Goal: Task Accomplishment & Management: Manage account settings

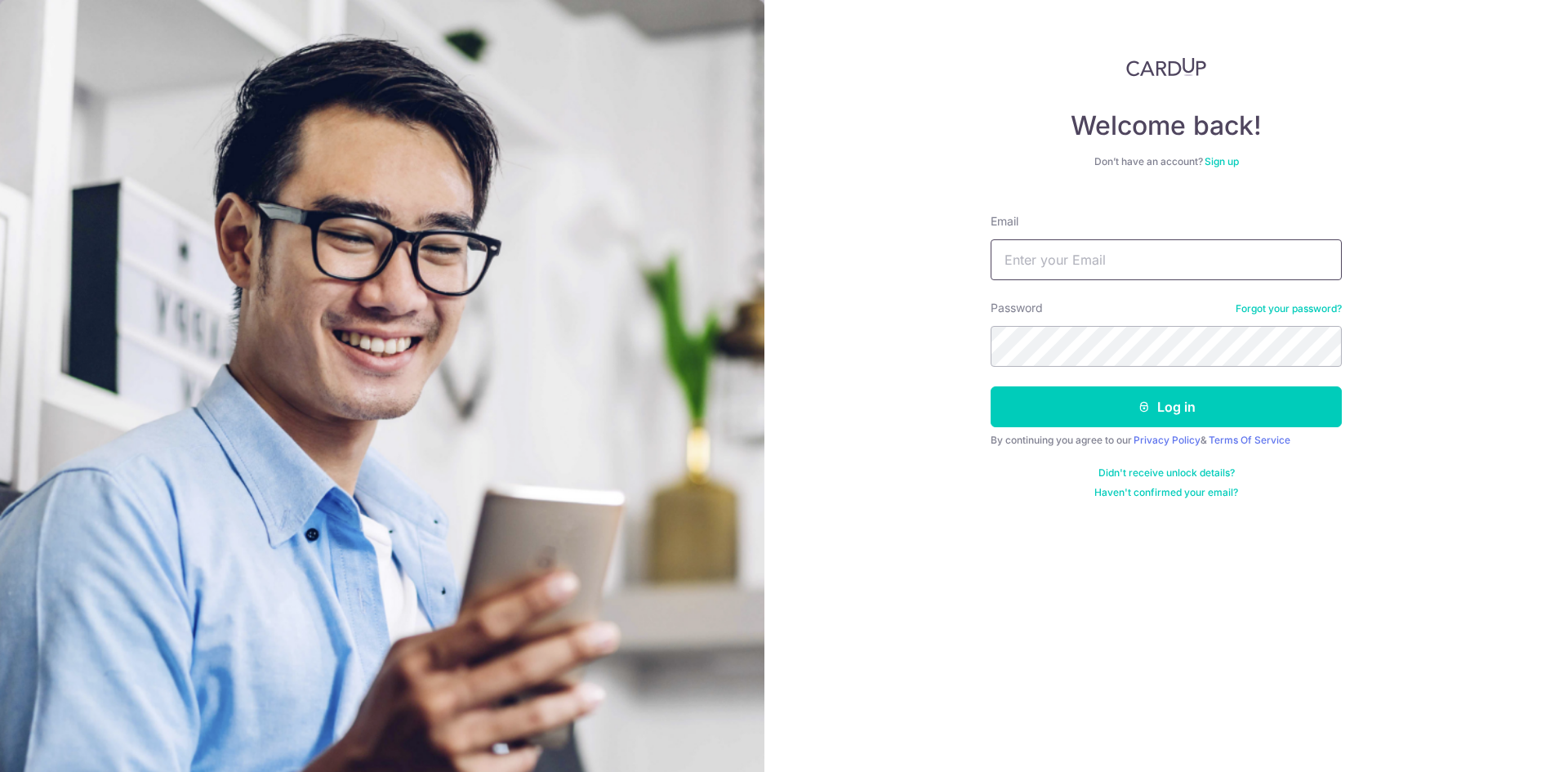
click at [1160, 252] on input "Email" at bounding box center [1166, 259] width 351 height 41
type input "[EMAIL_ADDRESS][DOMAIN_NAME]"
click at [991, 387] on button "Log in" at bounding box center [1166, 407] width 351 height 41
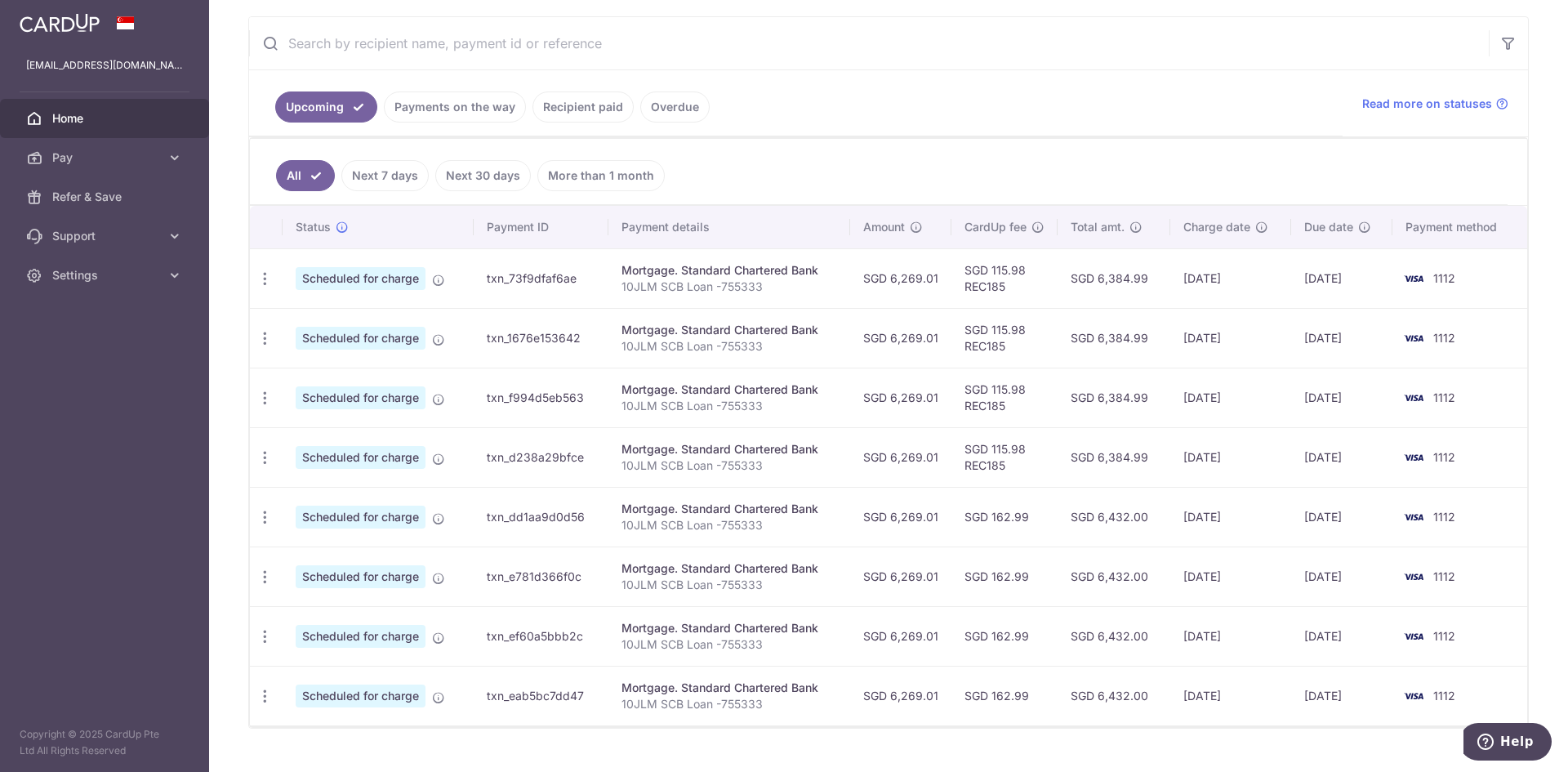
scroll to position [327, 0]
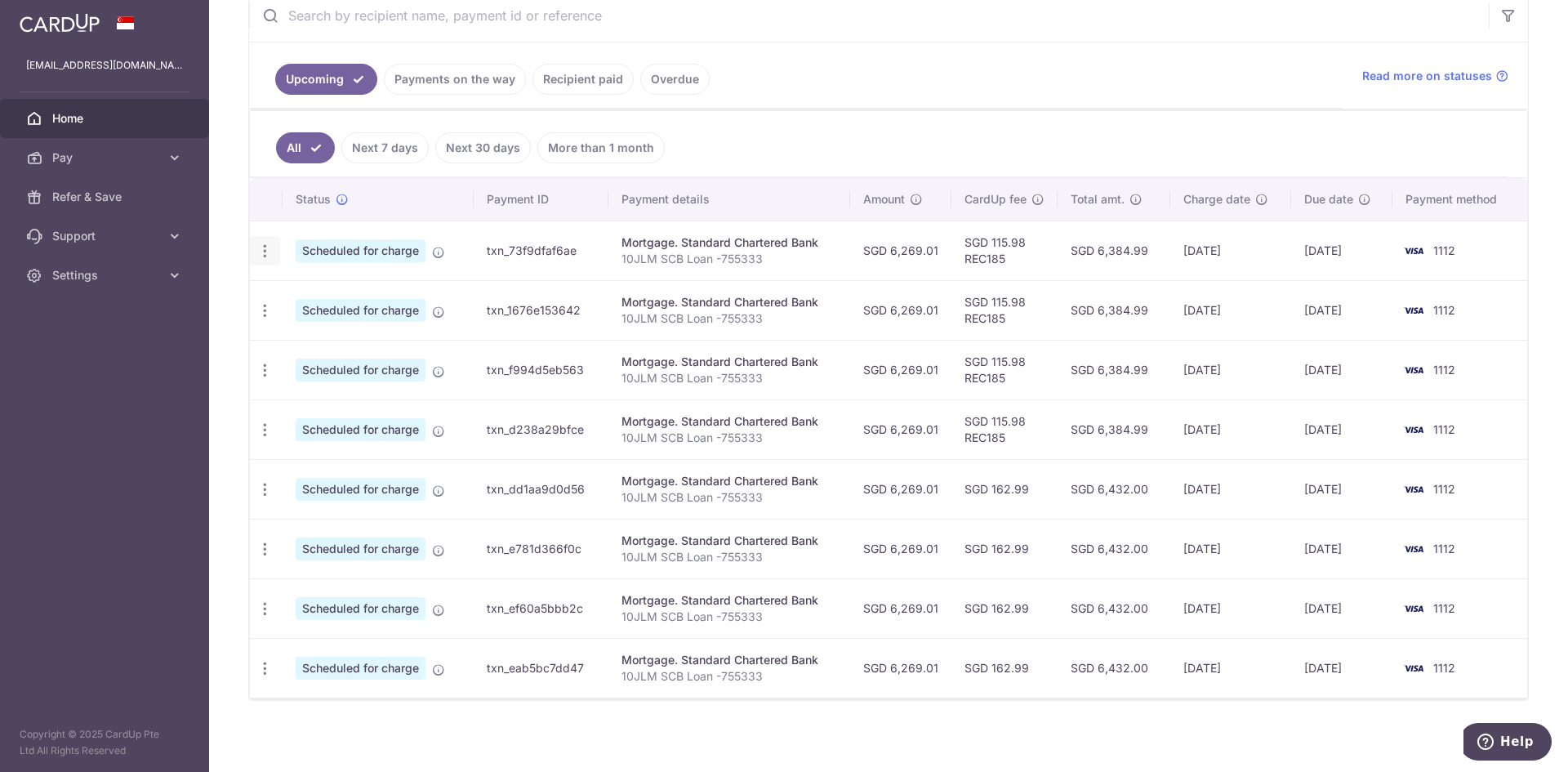
click at [269, 252] on icon "button" at bounding box center [265, 251] width 17 height 17
click at [301, 296] on span "Update payment" at bounding box center [352, 296] width 111 height 20
radio input "true"
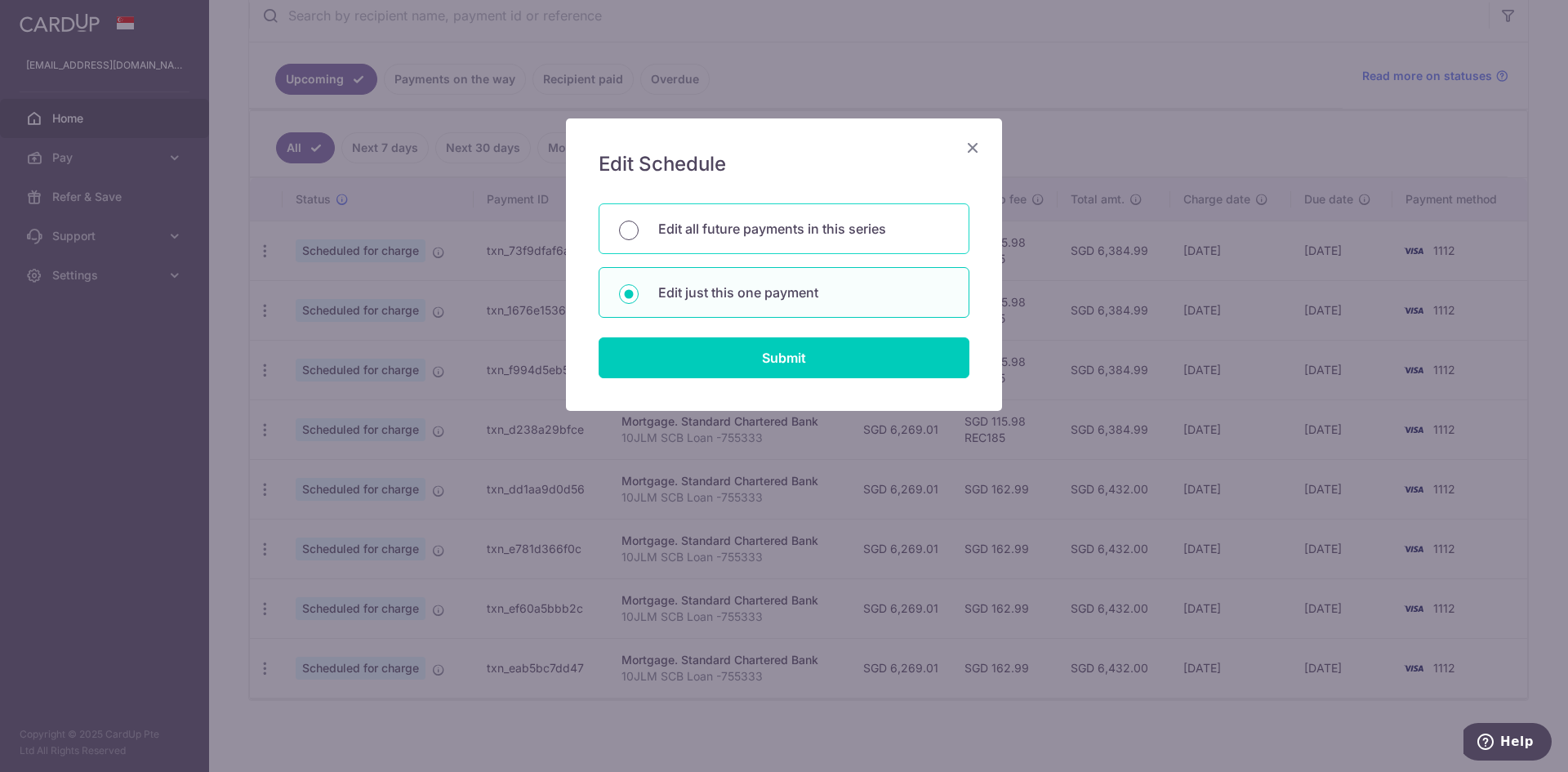
click at [626, 227] on input "Edit all future payments in this series" at bounding box center [629, 231] width 20 height 20
radio input "true"
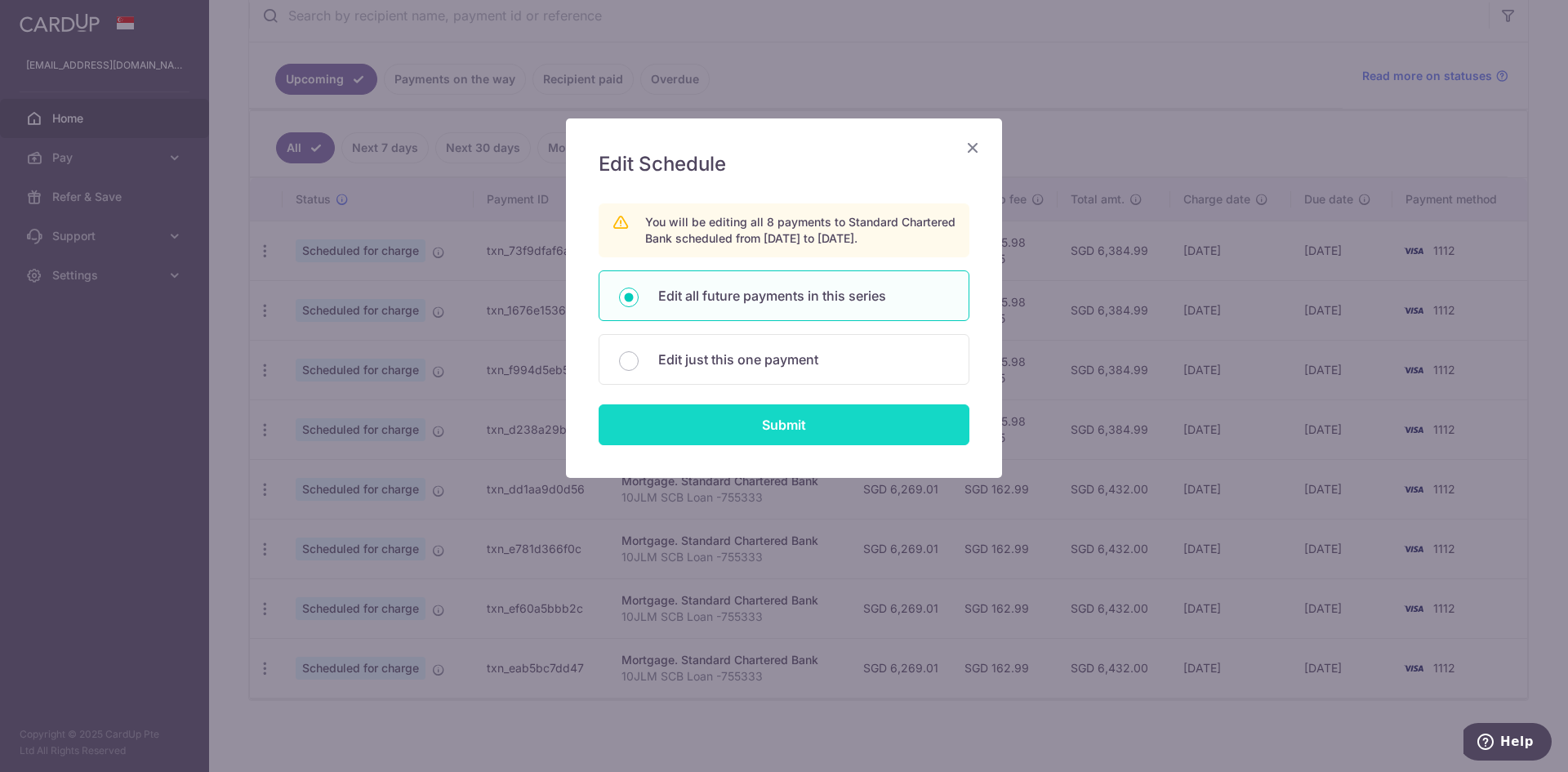
click at [728, 422] on input "Submit" at bounding box center [783, 424] width 371 height 41
radio input "true"
type input "6,269.01"
type input "10JLM SCB Loan -755333"
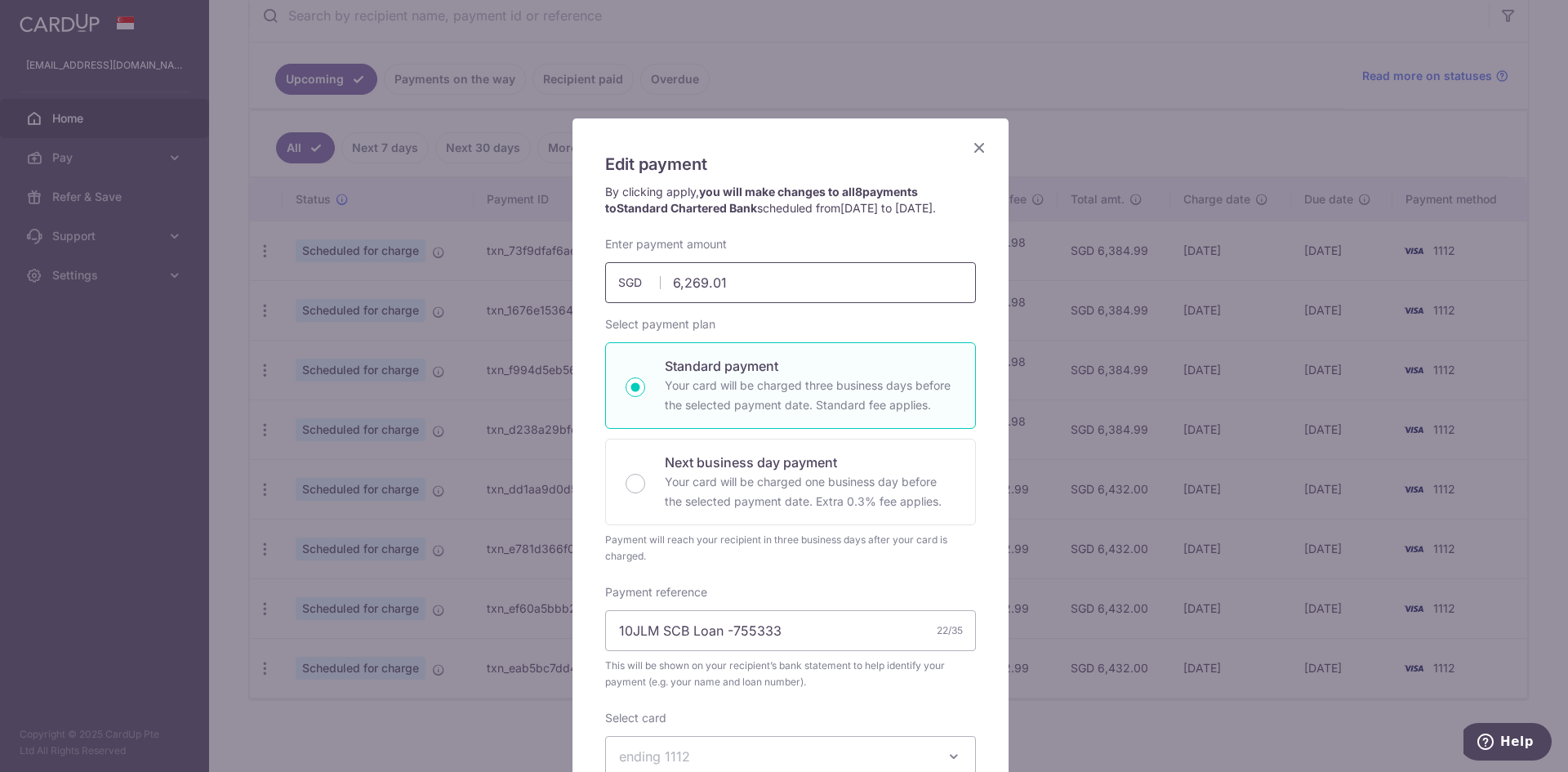
drag, startPoint x: 718, startPoint y: 297, endPoint x: 611, endPoint y: 301, distance: 107.1
click at [621, 302] on div "6,269.01 6269.01 SGD" at bounding box center [790, 282] width 371 height 41
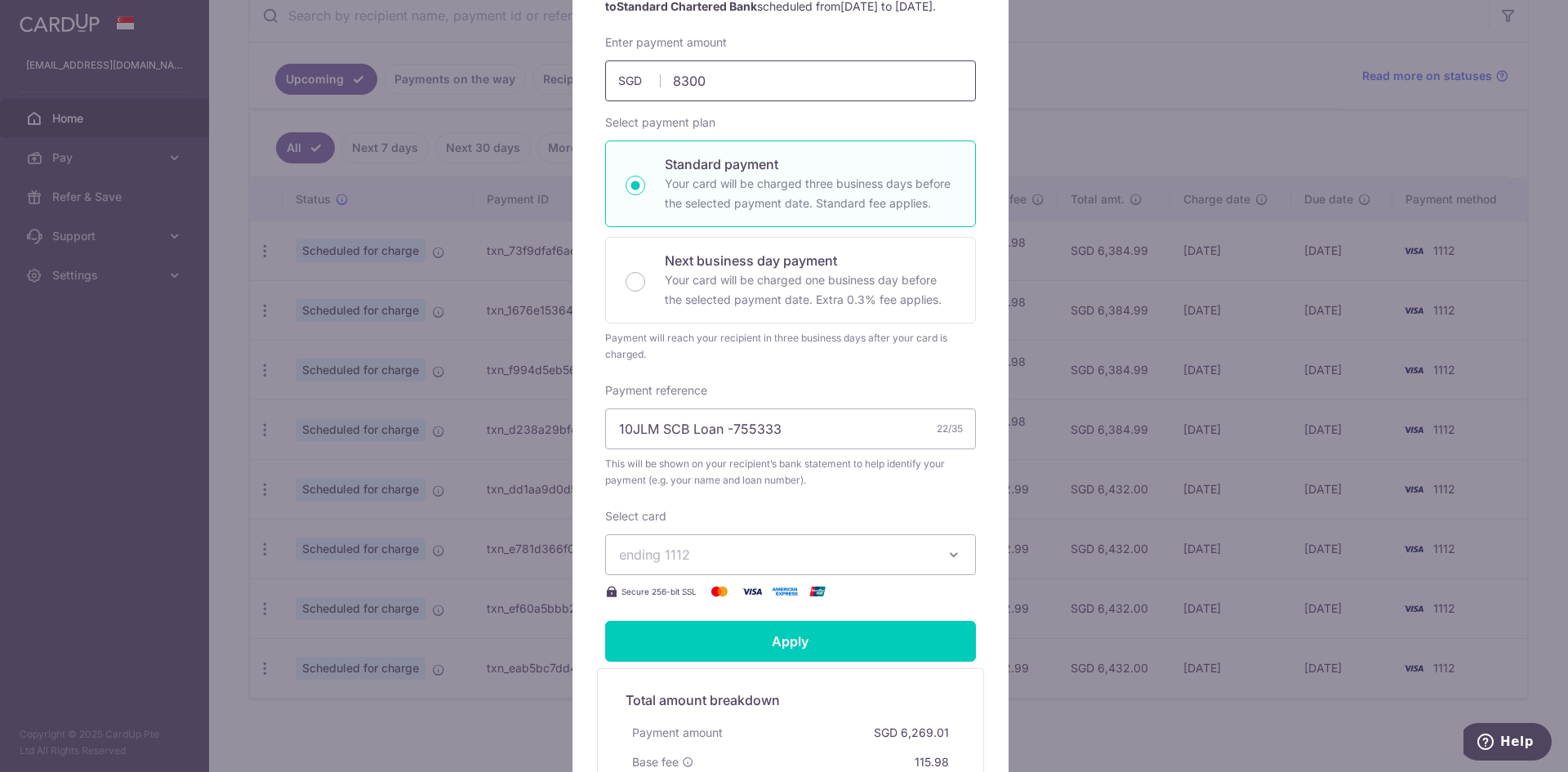
scroll to position [218, 0]
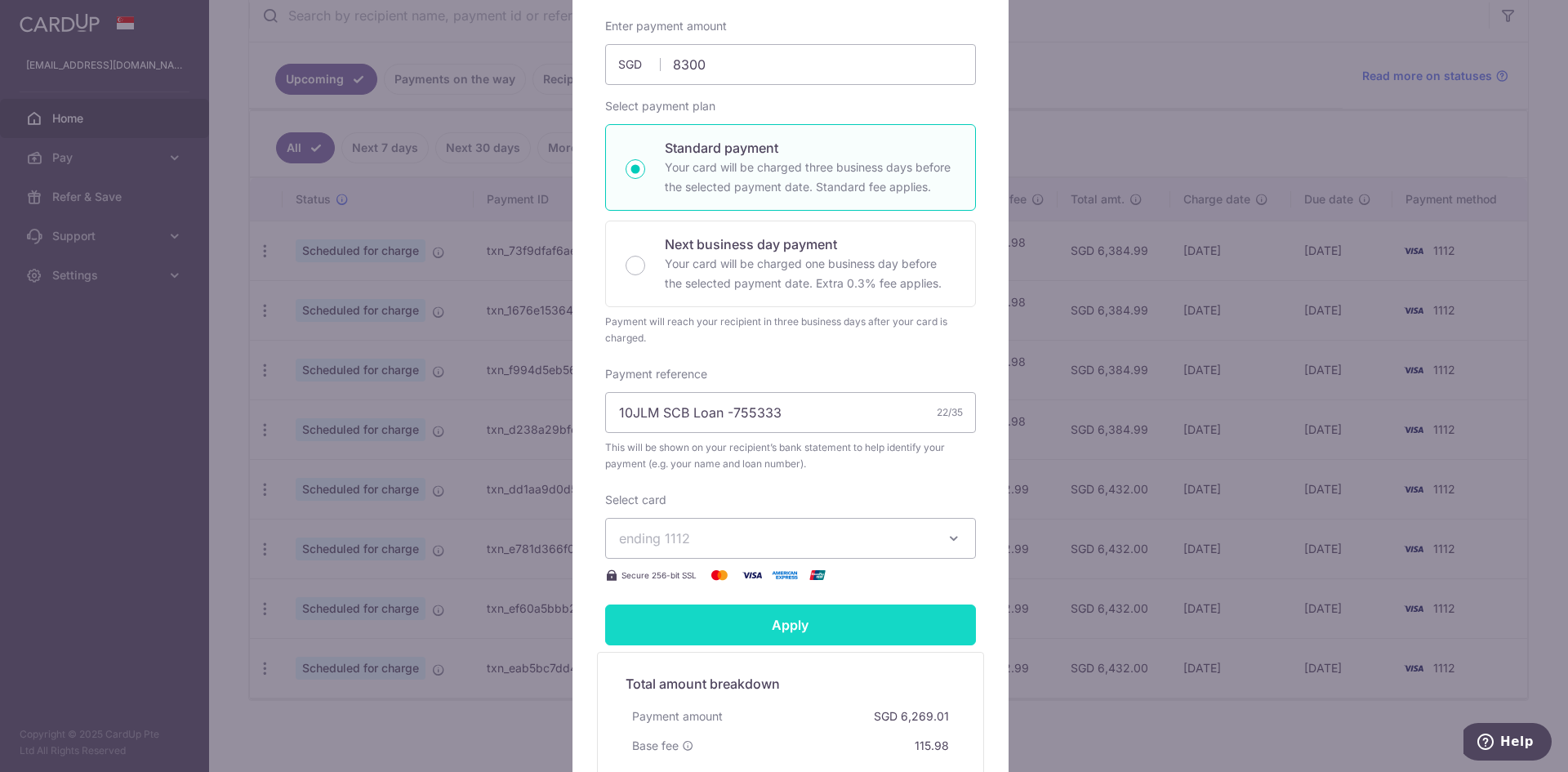
type input "8,300.00"
click at [787, 642] on input "Apply" at bounding box center [790, 624] width 371 height 41
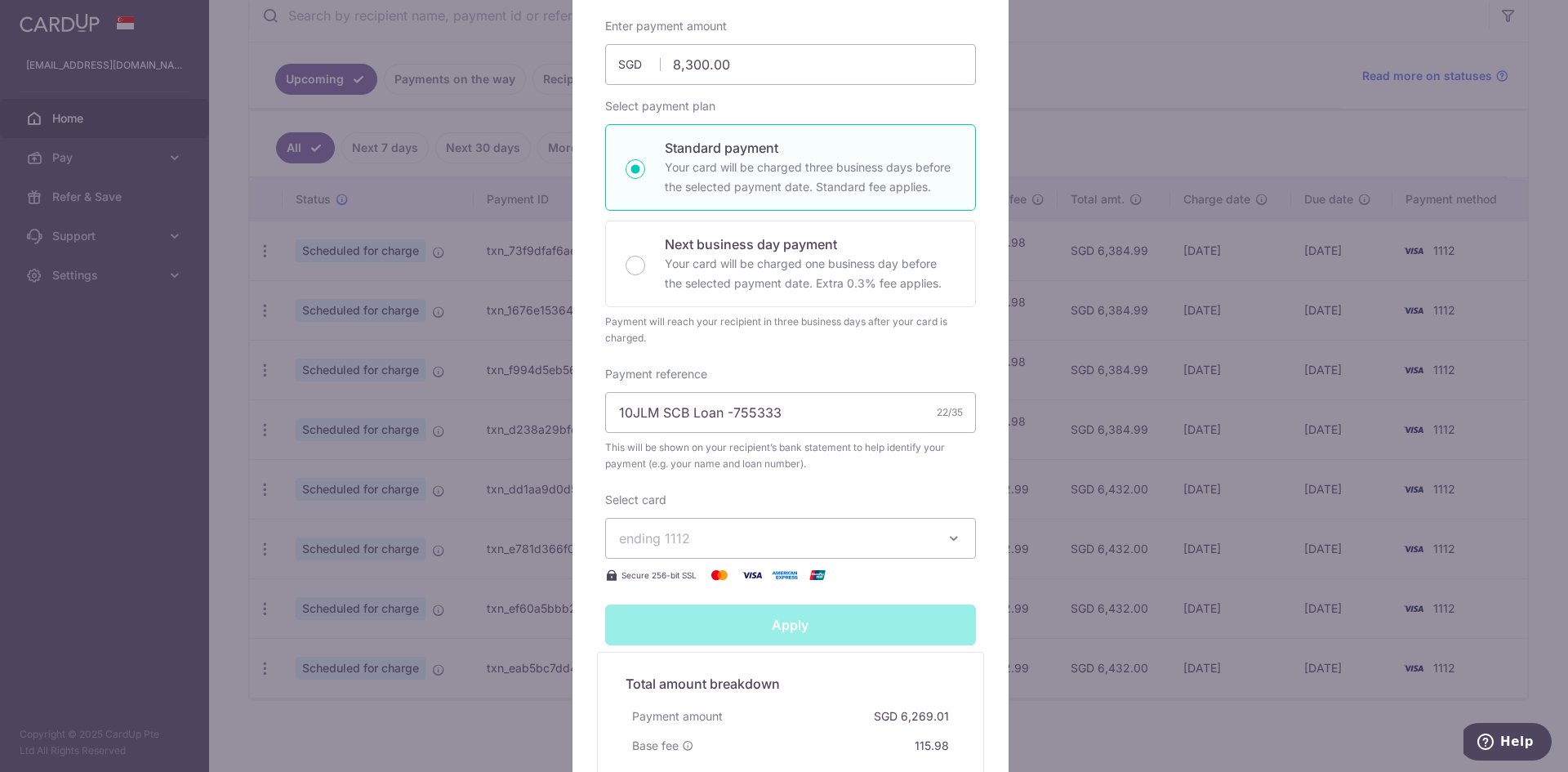
type input "Successfully Applied"
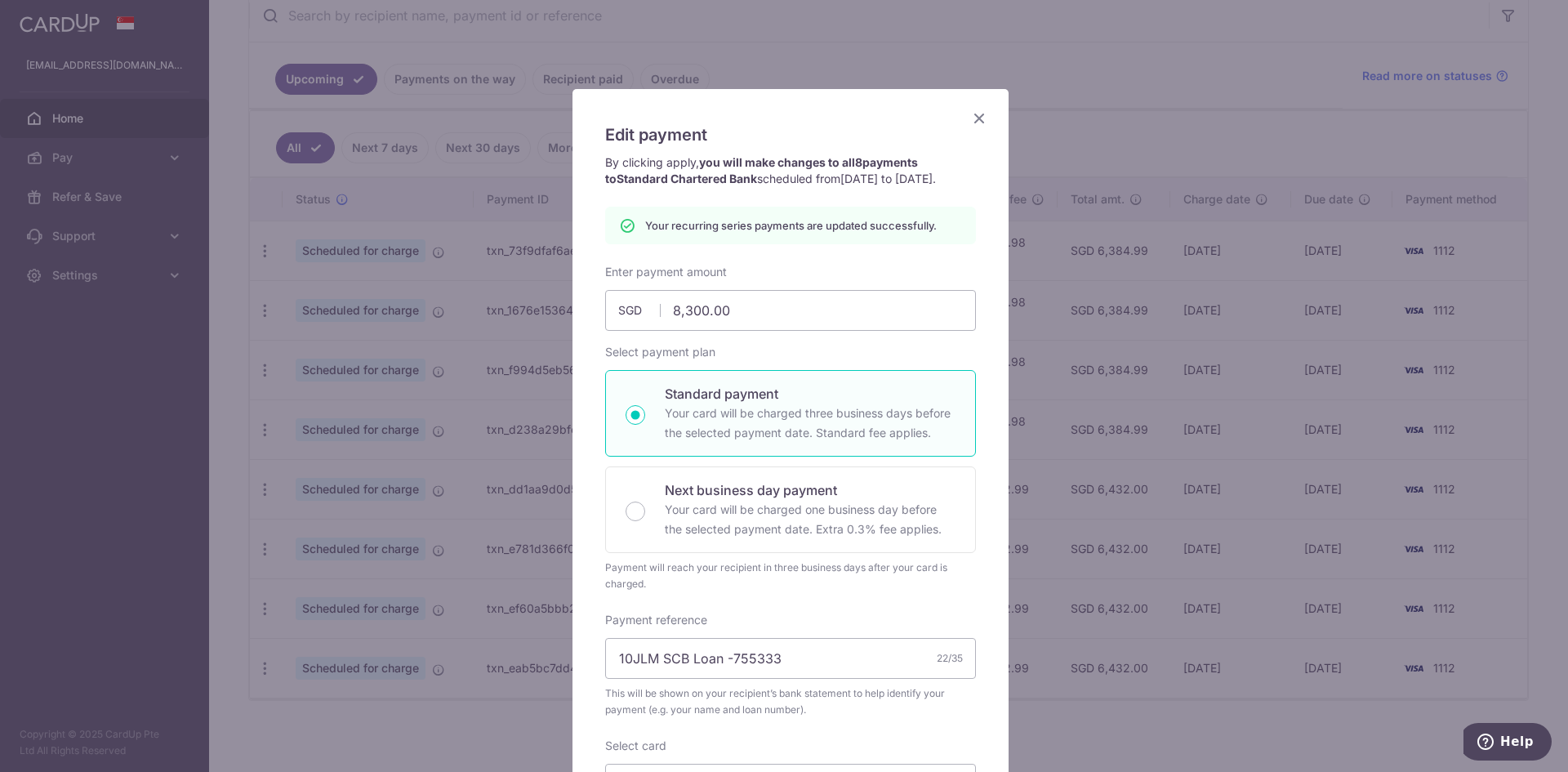
scroll to position [0, 0]
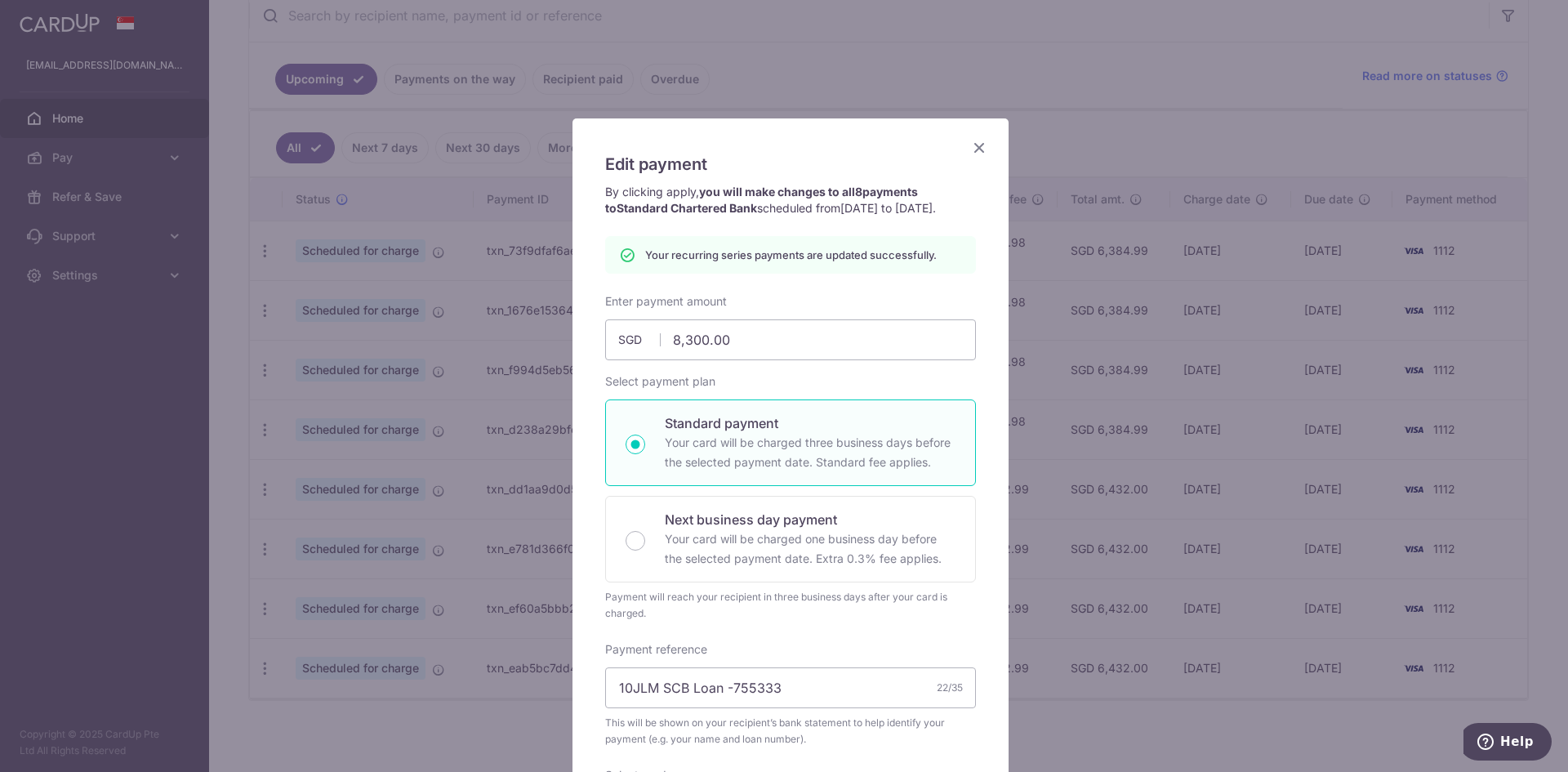
click at [980, 144] on icon "Close" at bounding box center [979, 147] width 20 height 21
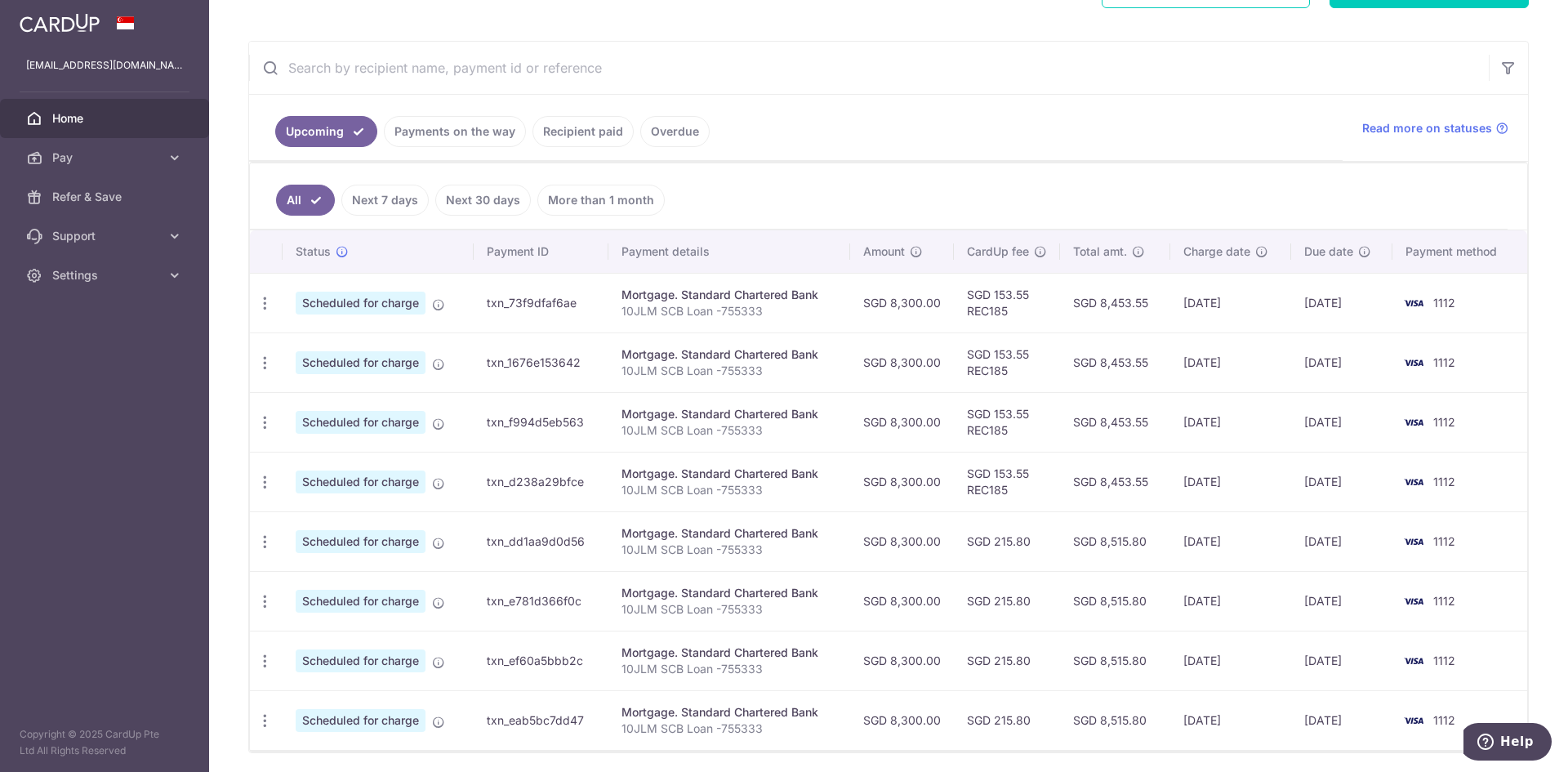
scroll to position [300, 0]
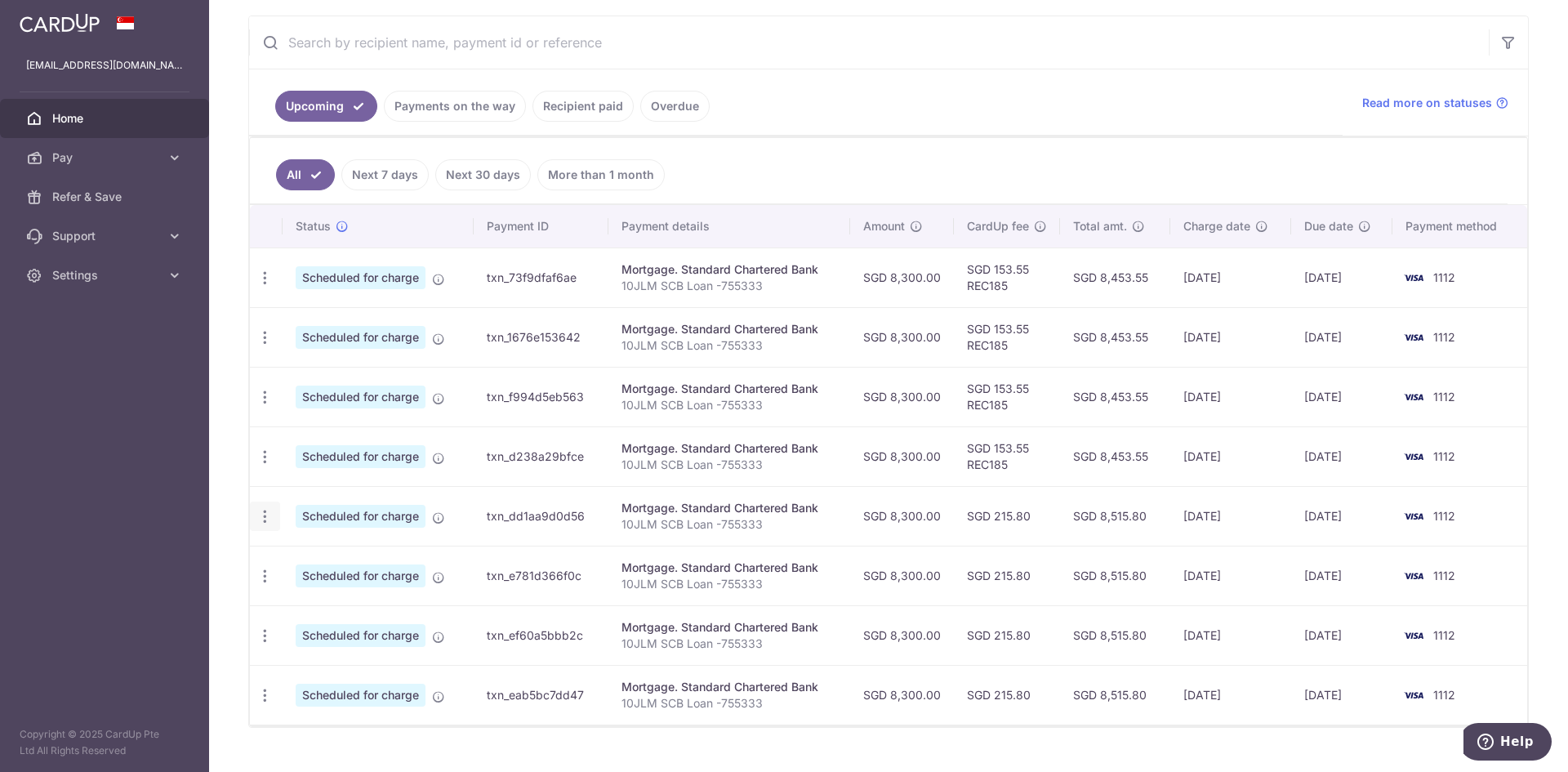
click at [260, 509] on icon "button" at bounding box center [265, 516] width 17 height 17
click at [330, 561] on span "Update payment" at bounding box center [352, 561] width 111 height 20
radio input "true"
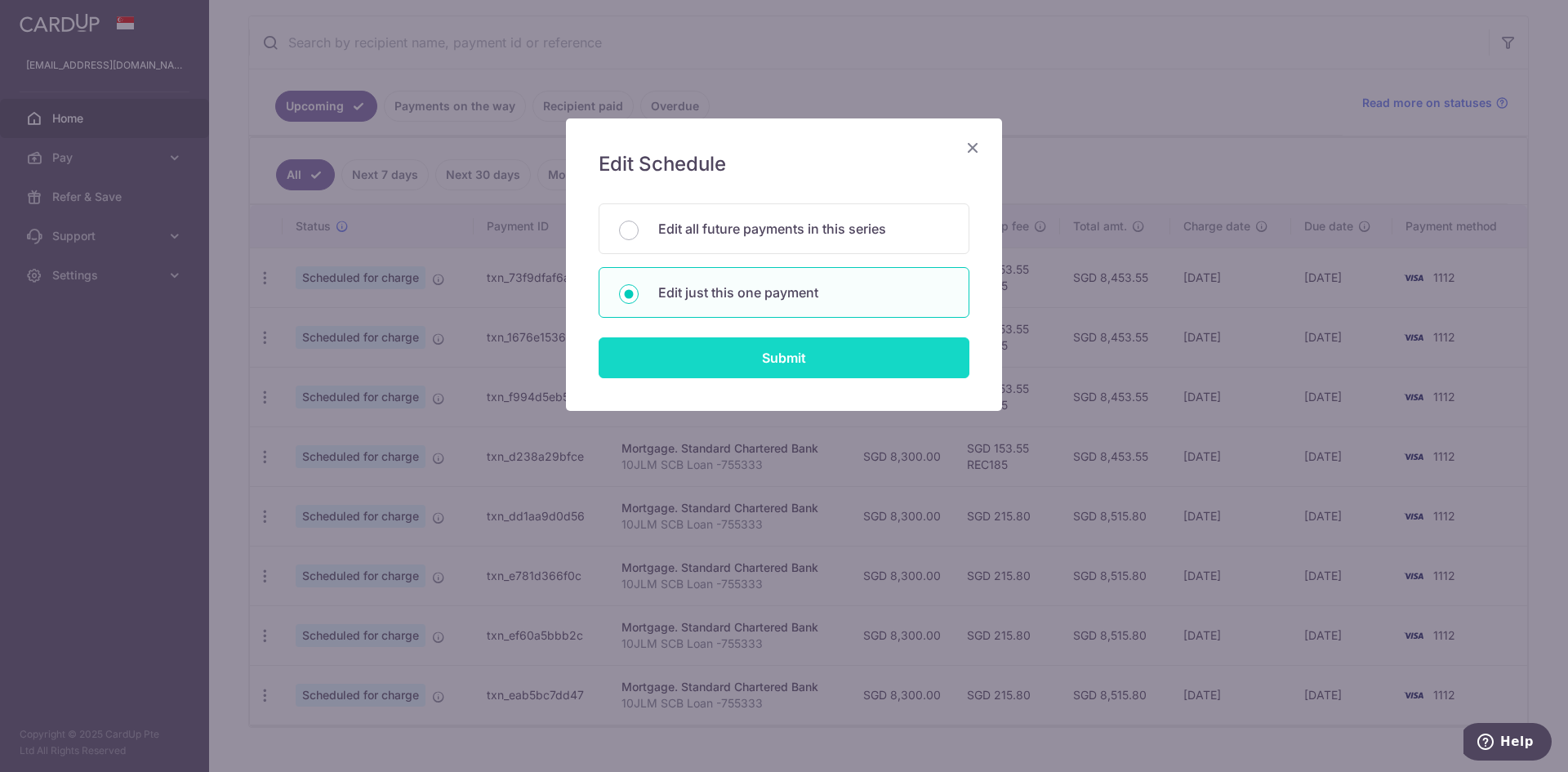
click at [694, 359] on input "Submit" at bounding box center [783, 357] width 371 height 41
radio input "true"
type input "8,300.00"
type input "[DATE]"
type input "10JLM SCB Loan -755333"
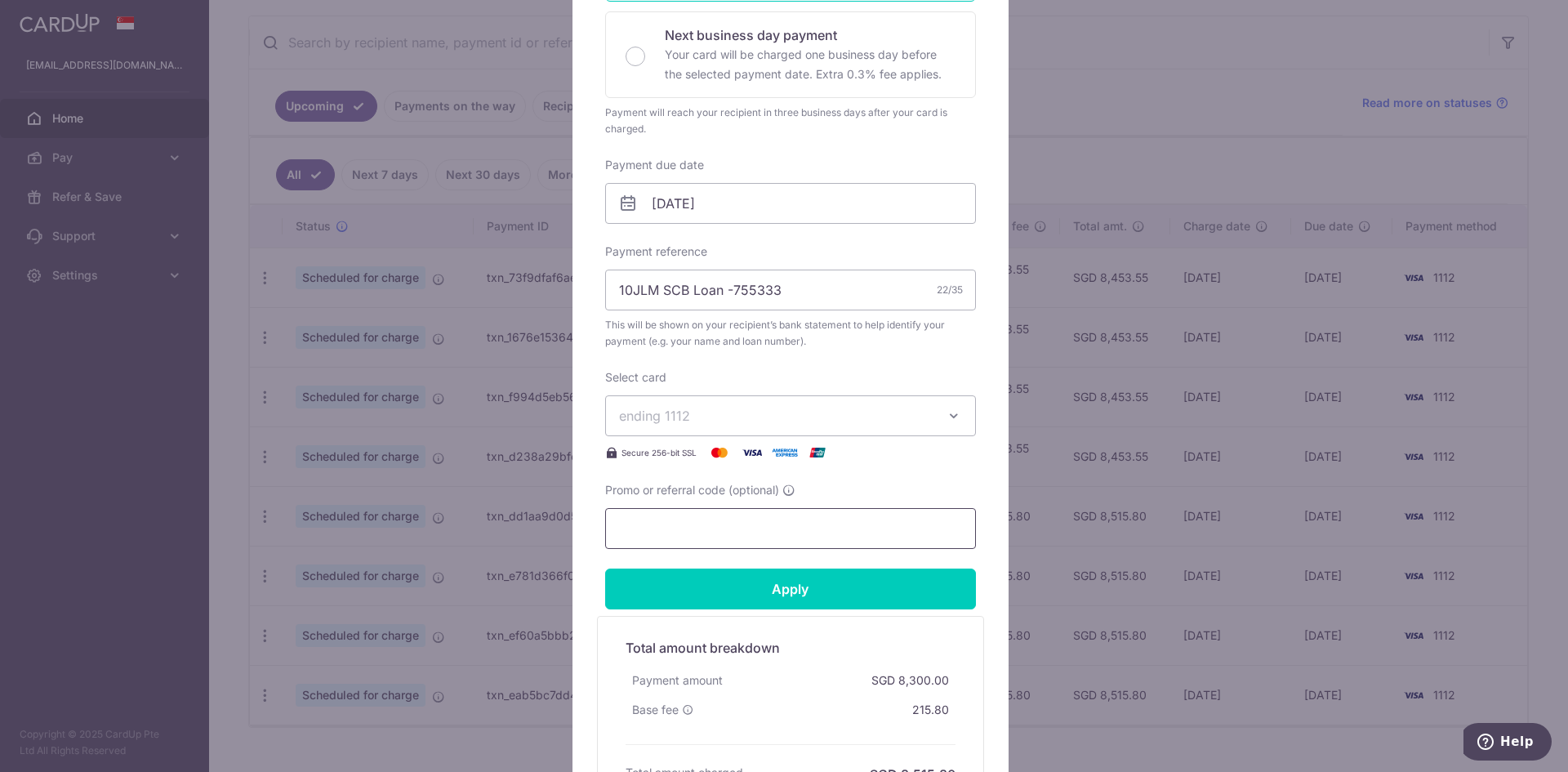
scroll to position [382, 0]
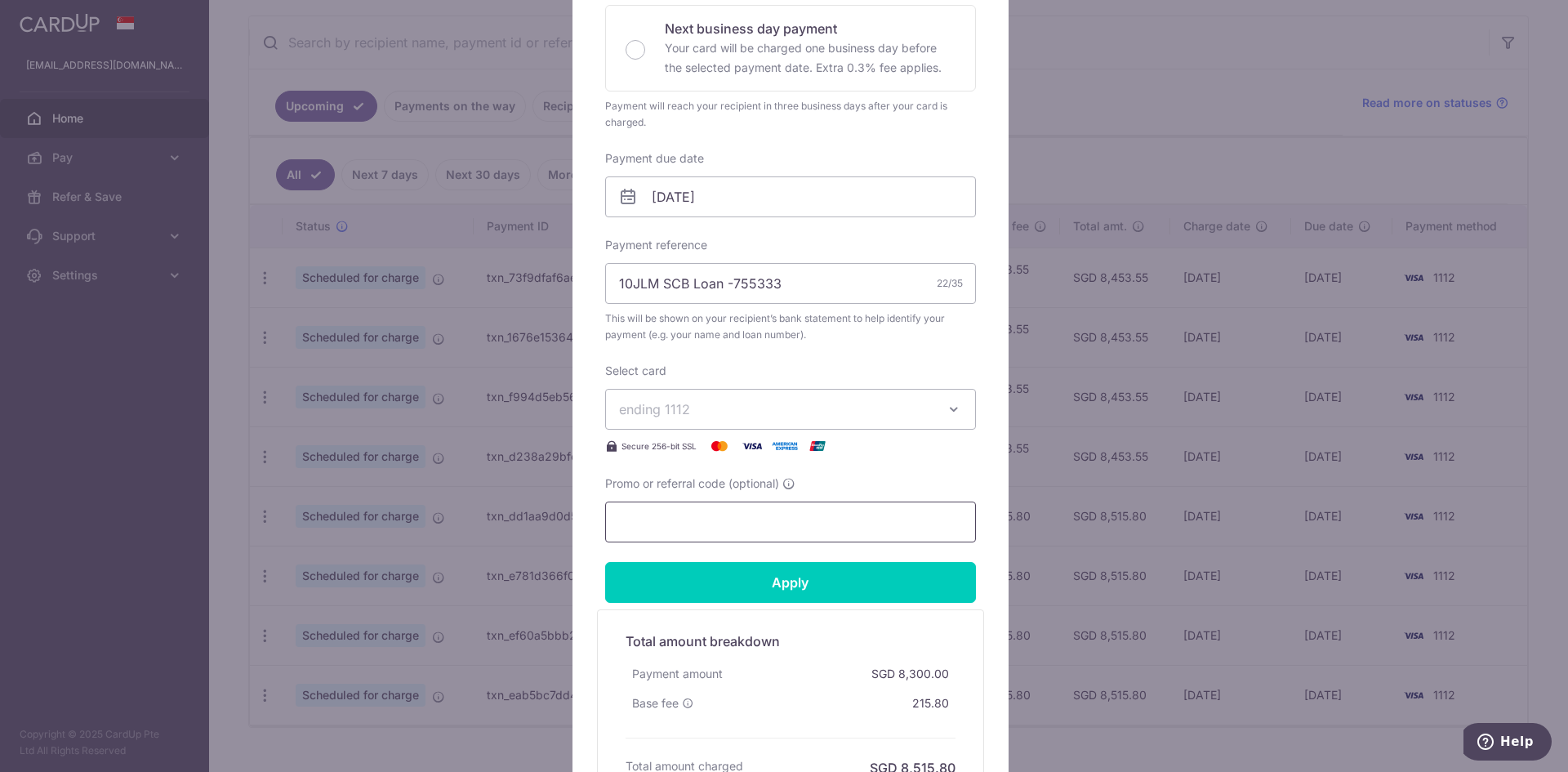
click at [727, 531] on input "Promo or referral code (optional)" at bounding box center [790, 521] width 371 height 41
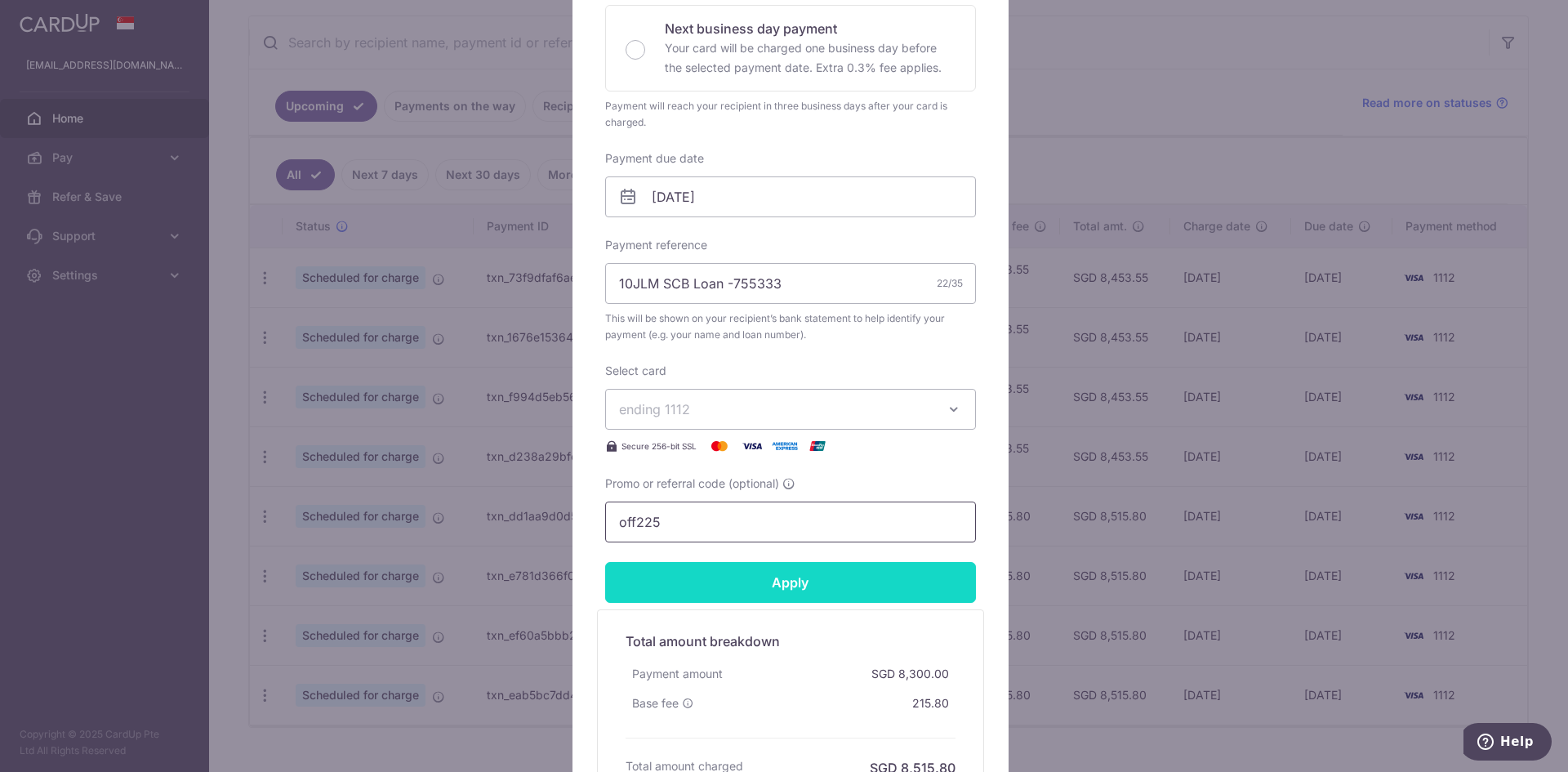
type input "off225"
click at [732, 587] on input "Apply" at bounding box center [790, 582] width 371 height 41
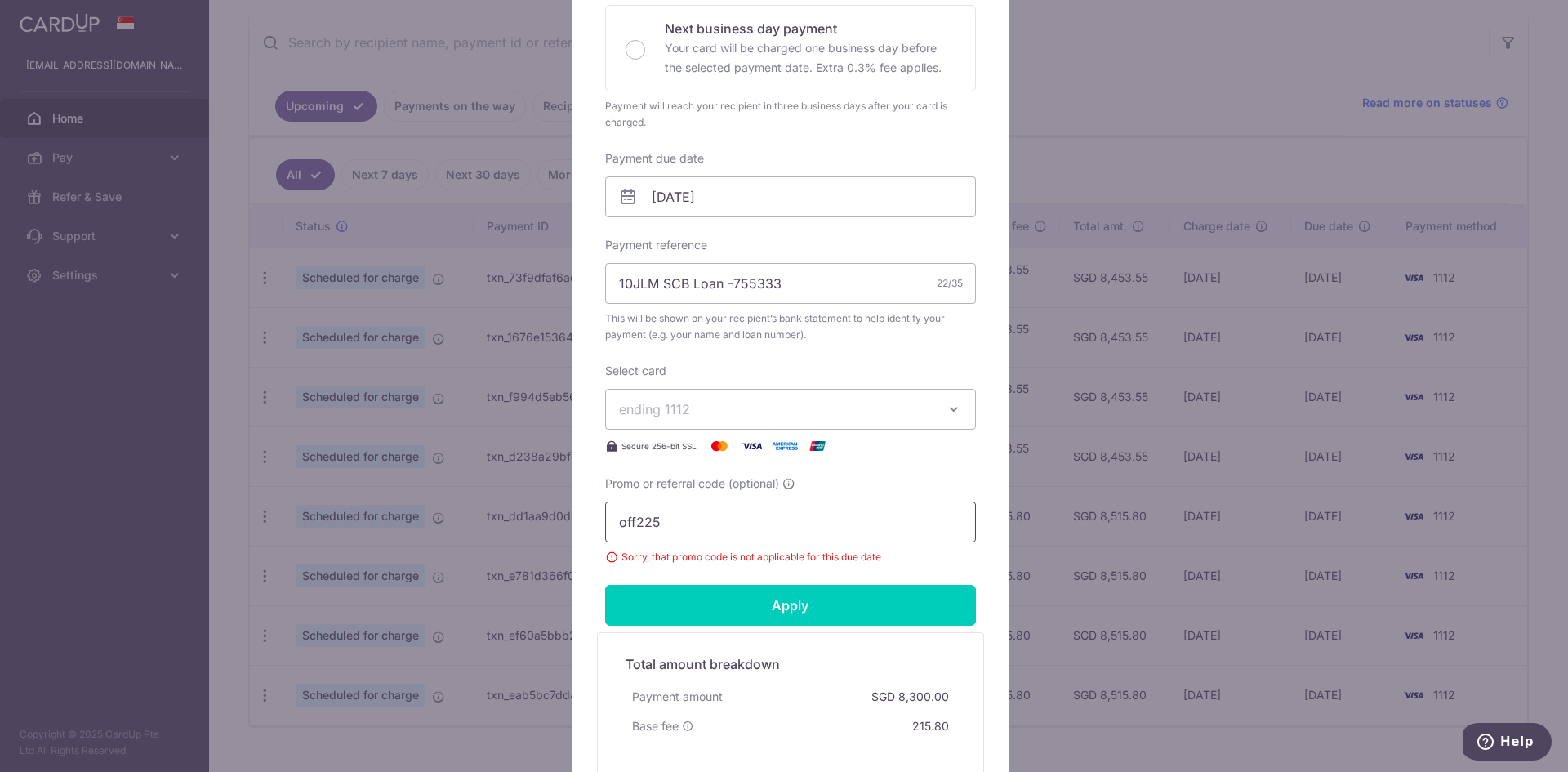
drag, startPoint x: 679, startPoint y: 530, endPoint x: 420, endPoint y: 520, distance: 259.2
click at [414, 528] on div "Edit payment By clicking apply, you will make changes to all payments to Standa…" at bounding box center [784, 386] width 1568 height 772
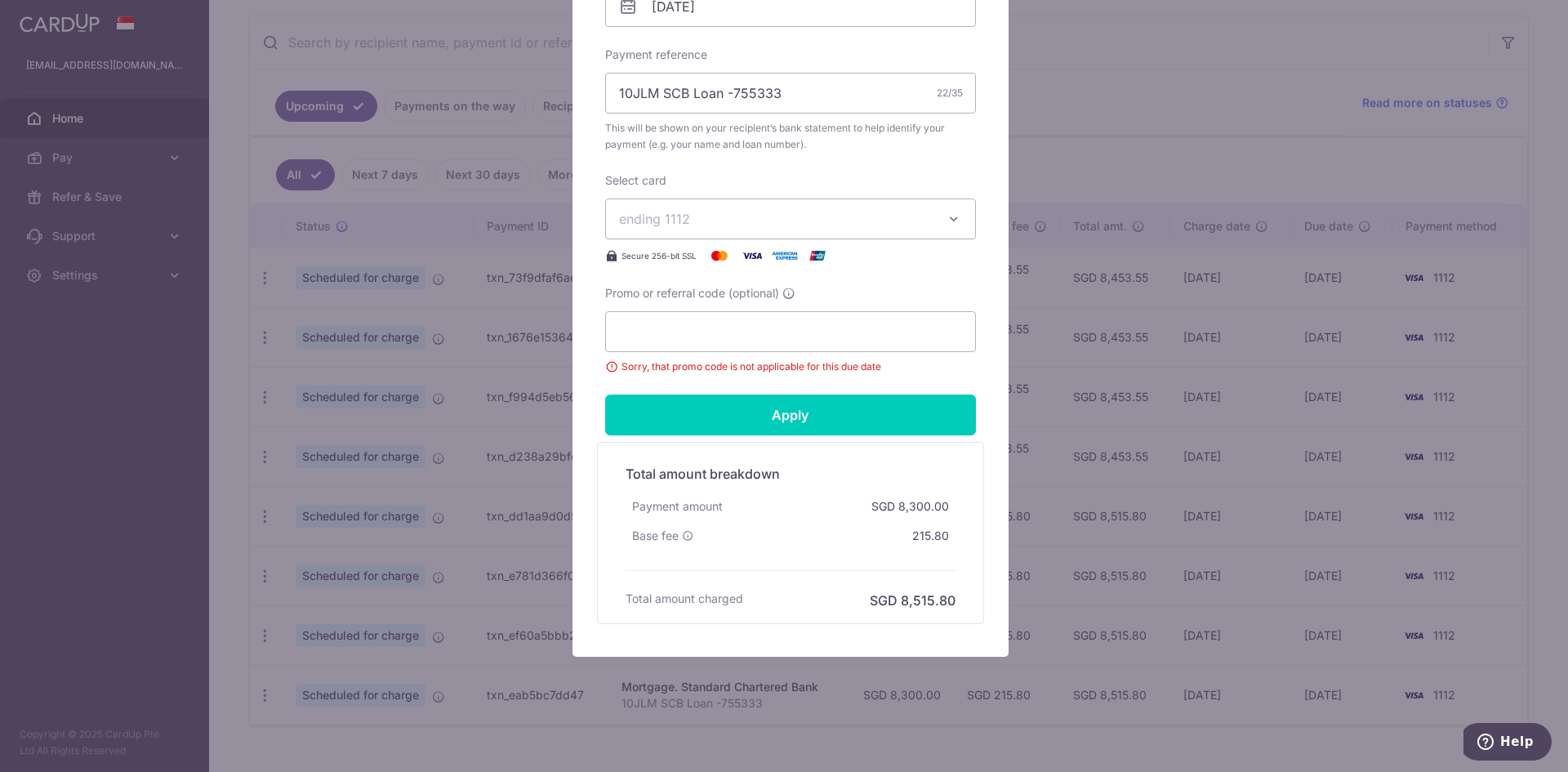
drag, startPoint x: 835, startPoint y: 42, endPoint x: 836, endPoint y: 62, distance: 20.0
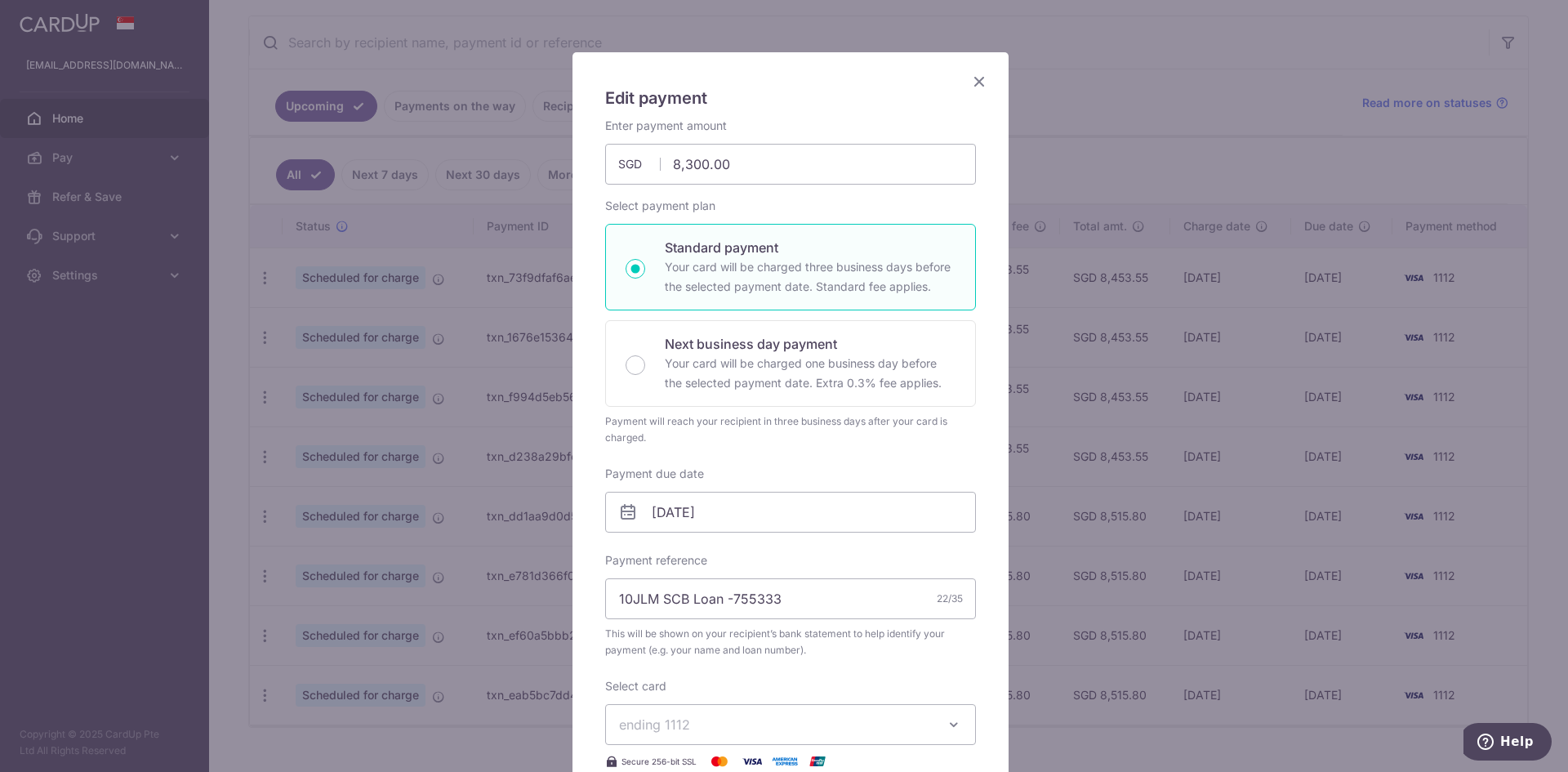
scroll to position [62, 0]
click at [972, 84] on icon "Close" at bounding box center [979, 86] width 20 height 21
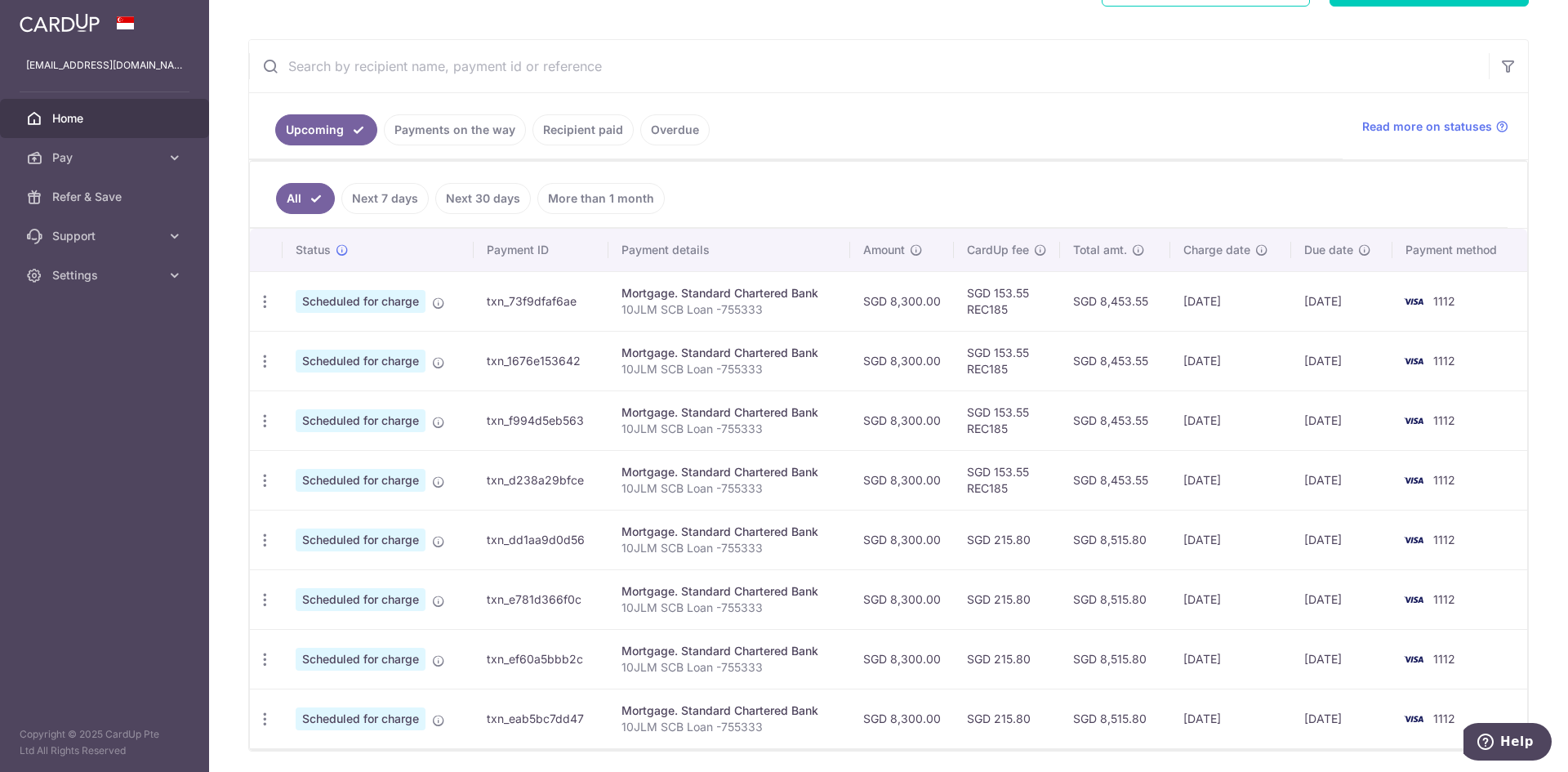
scroll to position [300, 0]
